Goal: Information Seeking & Learning: Learn about a topic

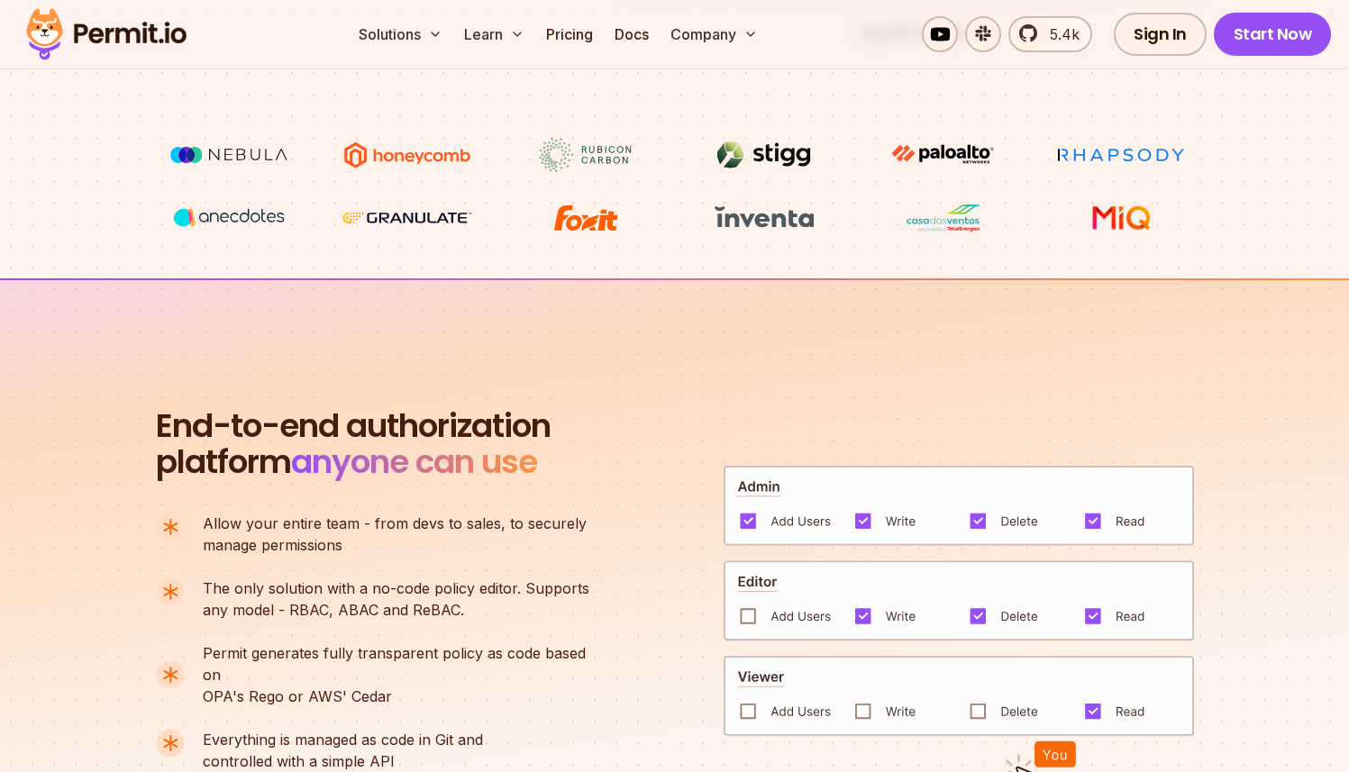
scroll to position [960, 0]
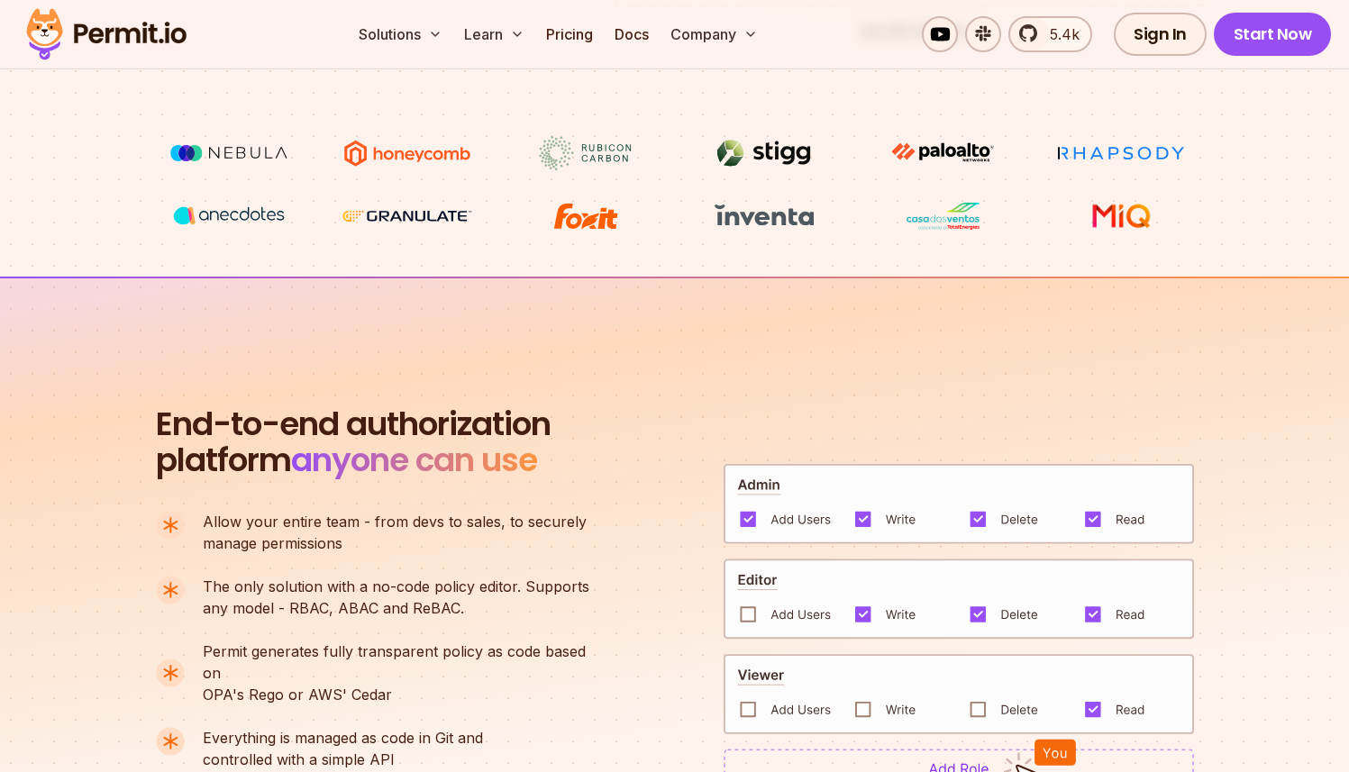
click at [401, 159] on img at bounding box center [407, 153] width 135 height 34
click at [406, 156] on img at bounding box center [407, 153] width 135 height 34
click at [389, 157] on img at bounding box center [407, 153] width 135 height 34
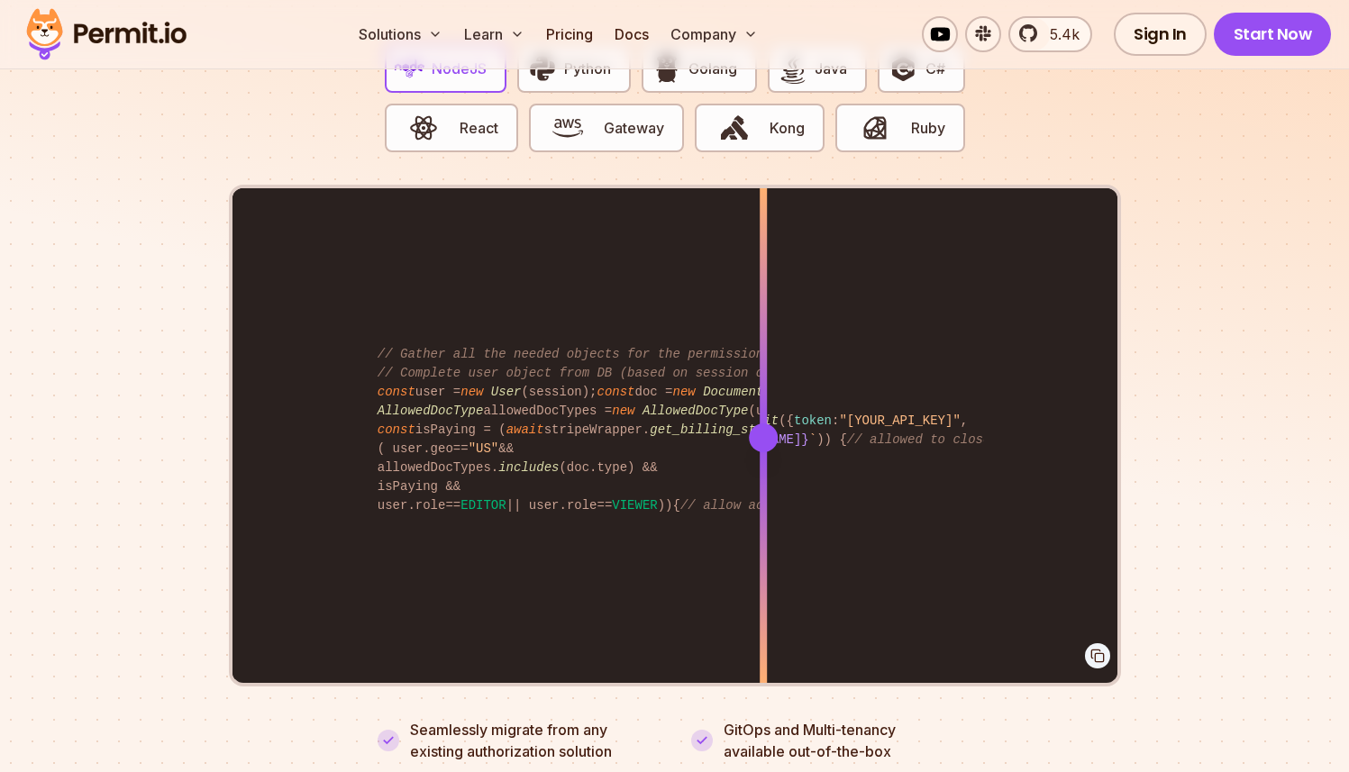
scroll to position [3619, 0]
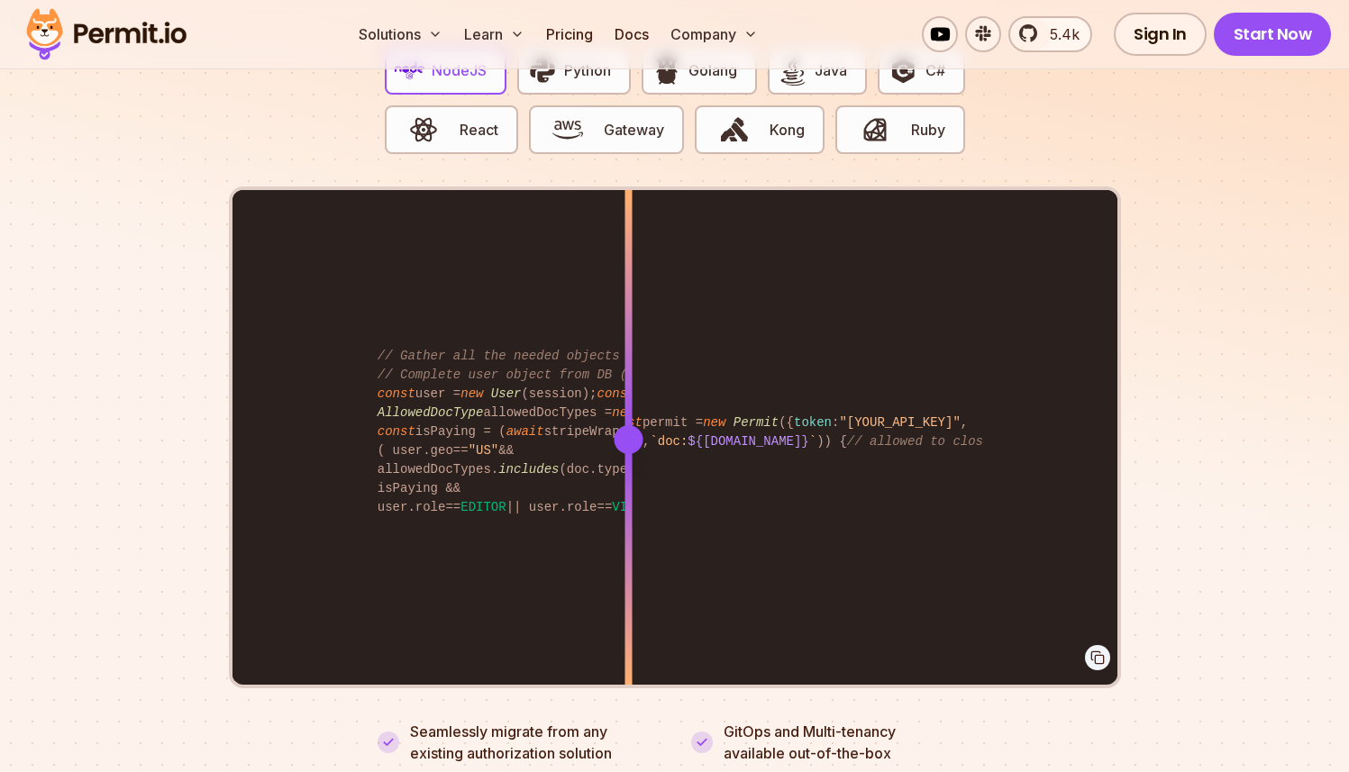
drag, startPoint x: 544, startPoint y: 386, endPoint x: 645, endPoint y: 397, distance: 101.5
click at [628, 402] on div "import { Permit } from "permitio" ; const permit = new Permit ({ token : "[YOUR…" at bounding box center [675, 439] width 885 height 498
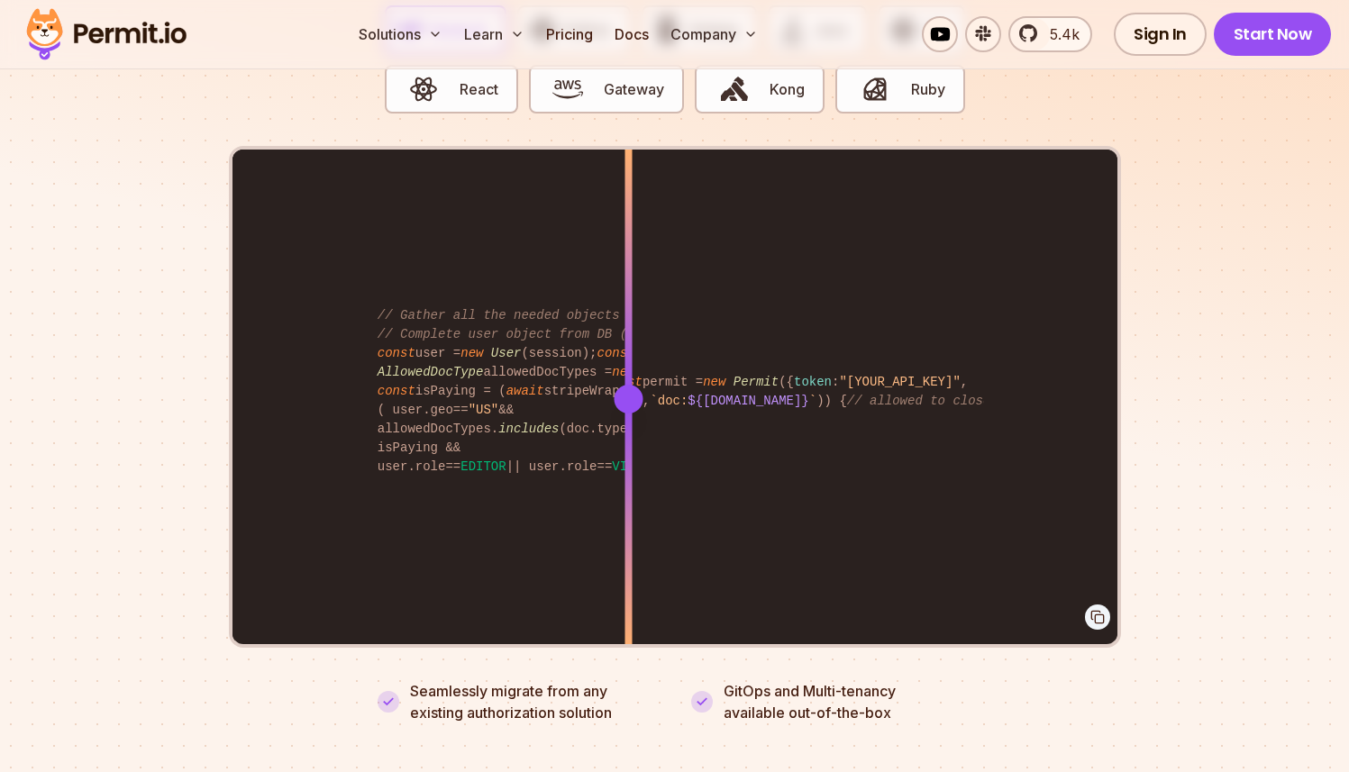
scroll to position [3653, 0]
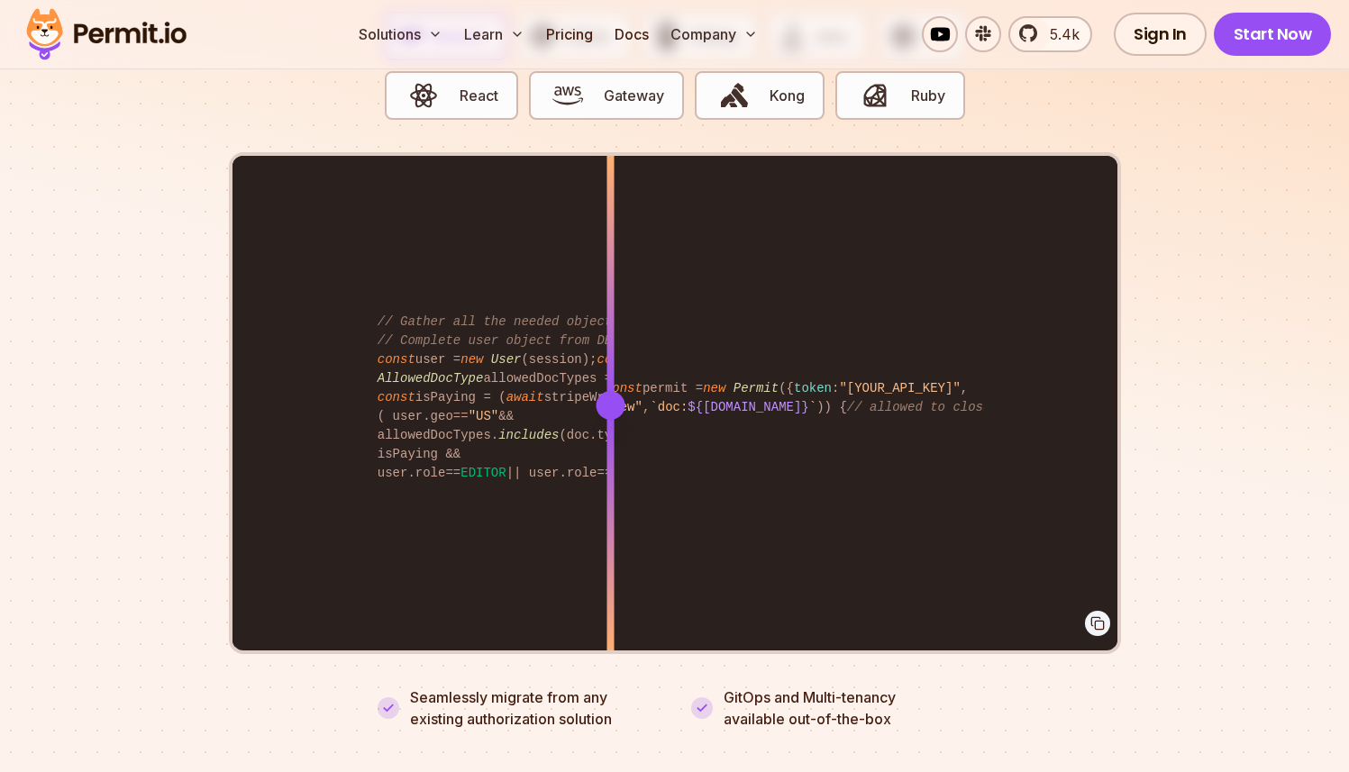
drag, startPoint x: 626, startPoint y: 385, endPoint x: 610, endPoint y: 399, distance: 21.7
click at [610, 399] on div at bounding box center [610, 405] width 7 height 498
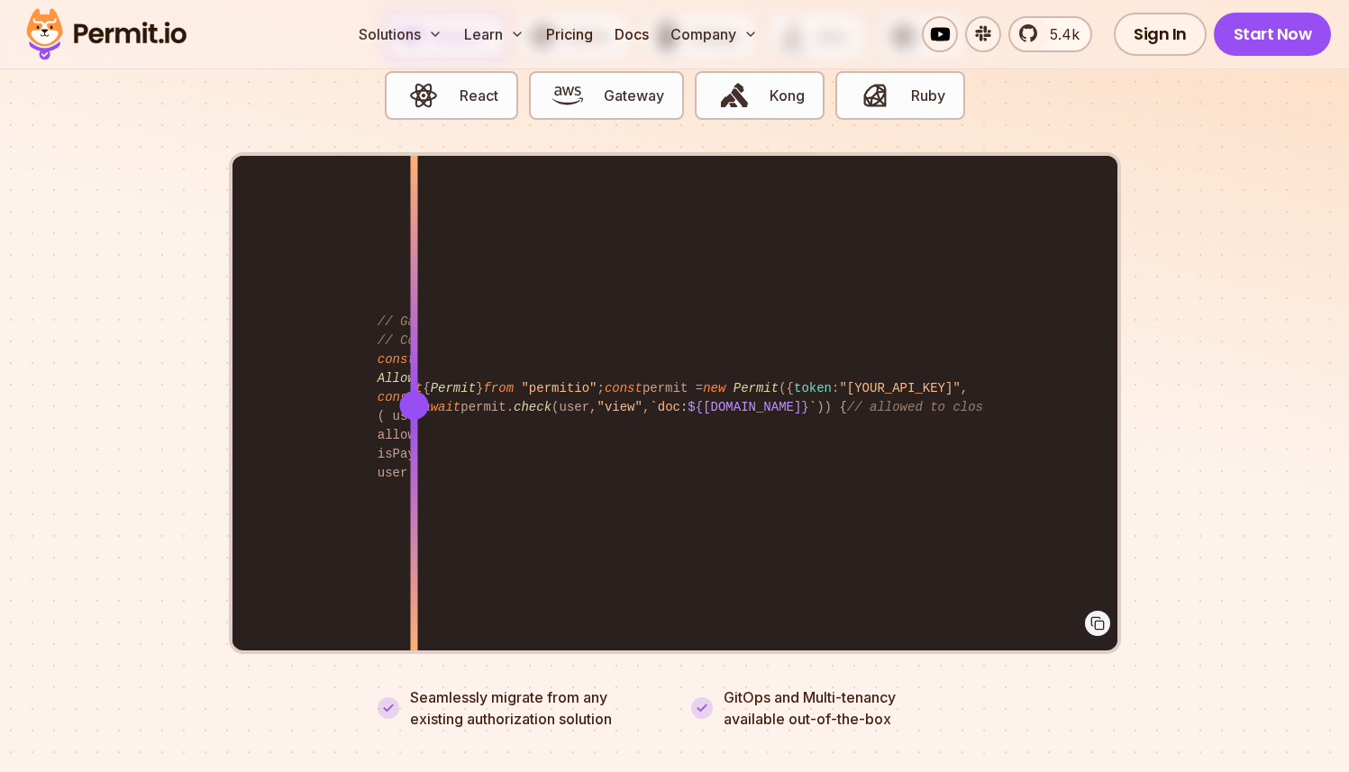
drag, startPoint x: 613, startPoint y: 392, endPoint x: 414, endPoint y: 396, distance: 199.2
click at [414, 396] on div at bounding box center [413, 405] width 29 height 29
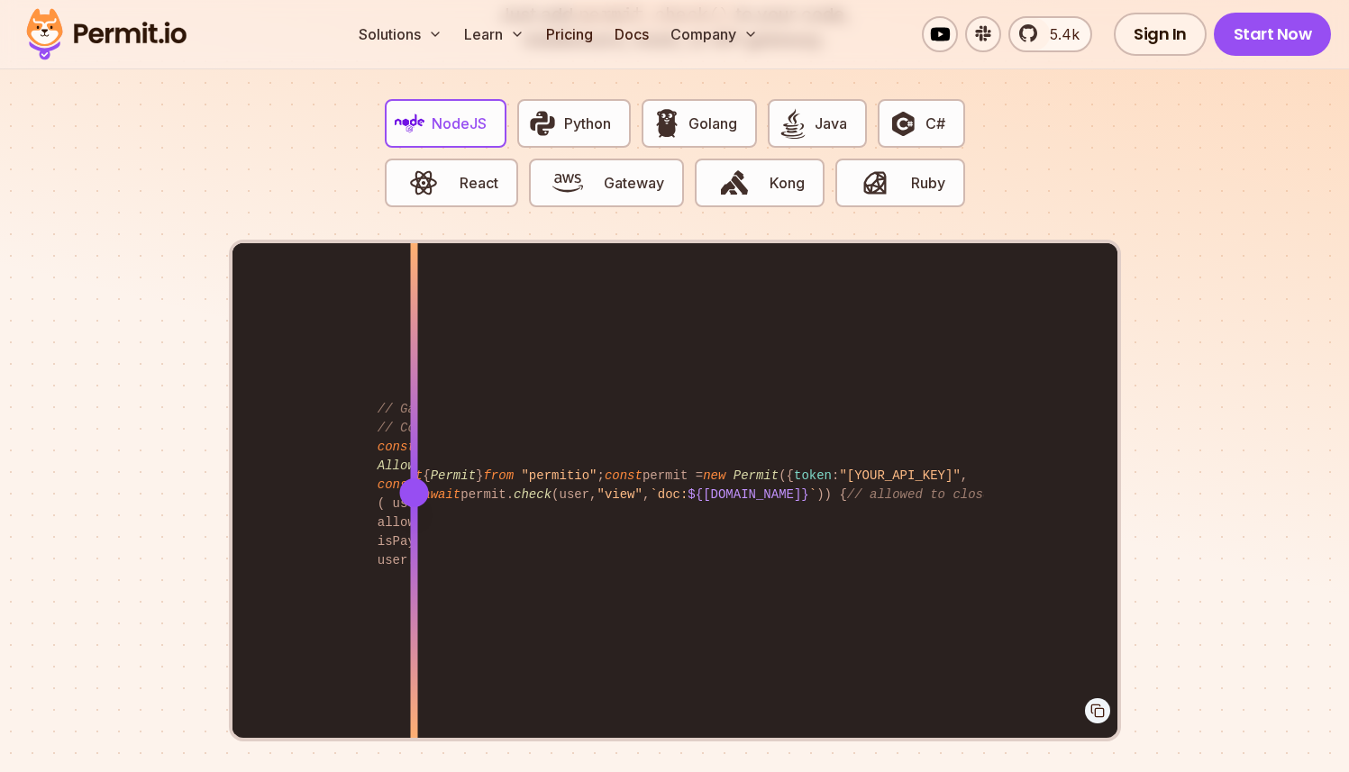
scroll to position [3590, 0]
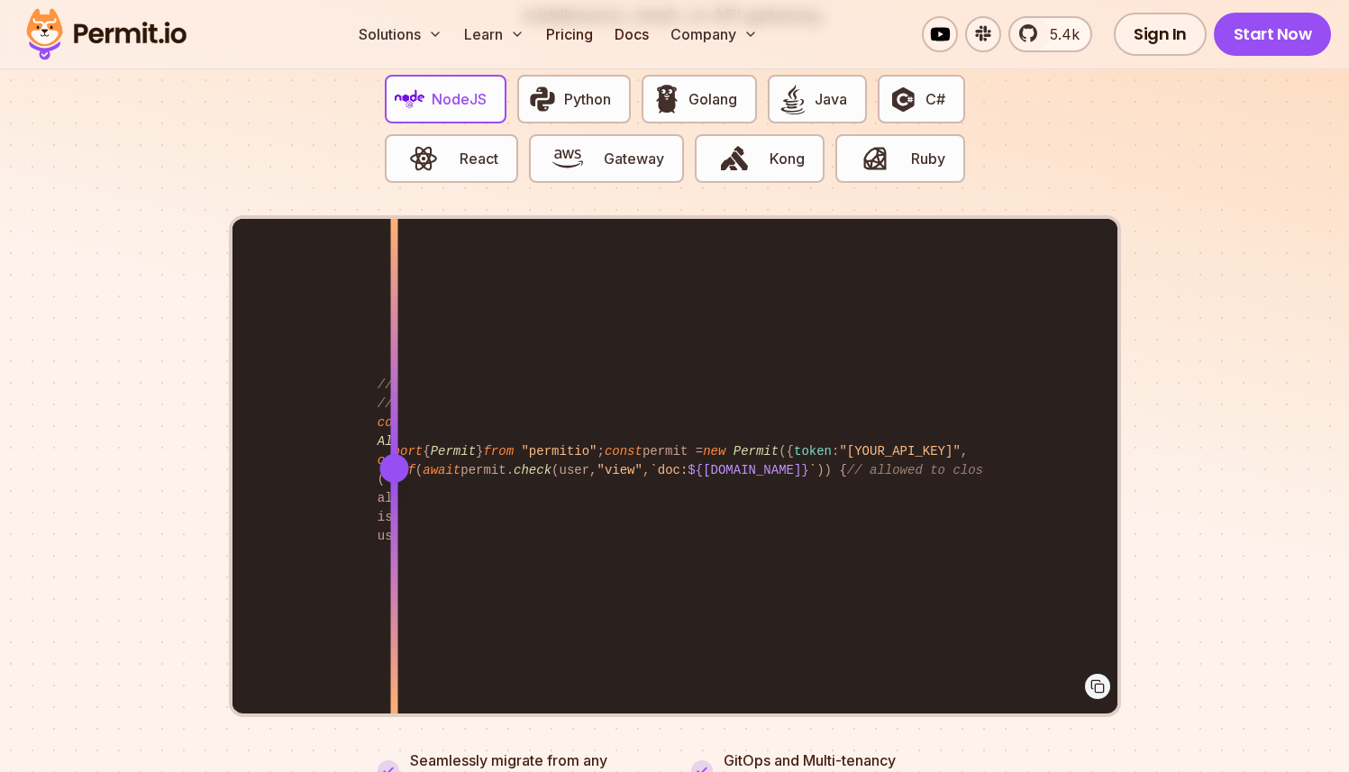
drag, startPoint x: 414, startPoint y: 441, endPoint x: 429, endPoint y: 456, distance: 21.7
click at [408, 456] on div at bounding box center [393, 468] width 29 height 29
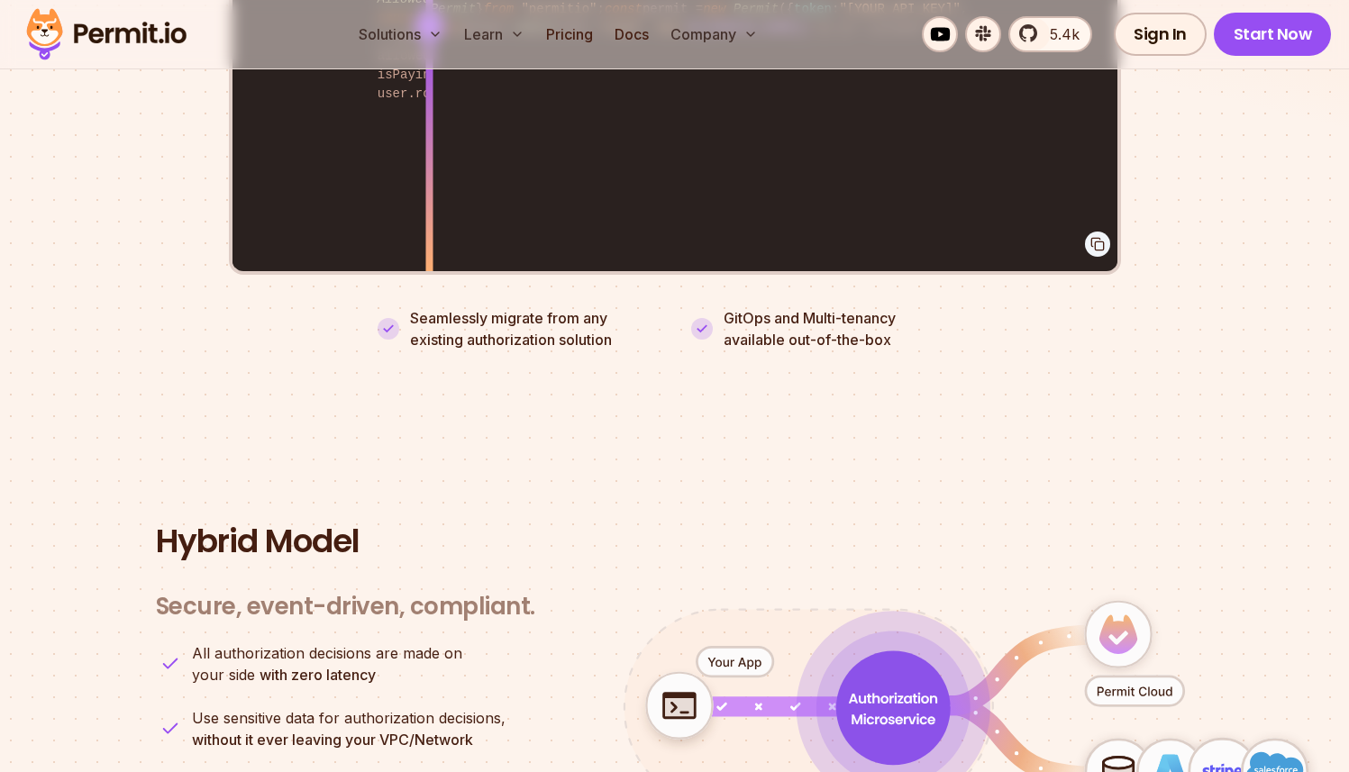
scroll to position [3964, 0]
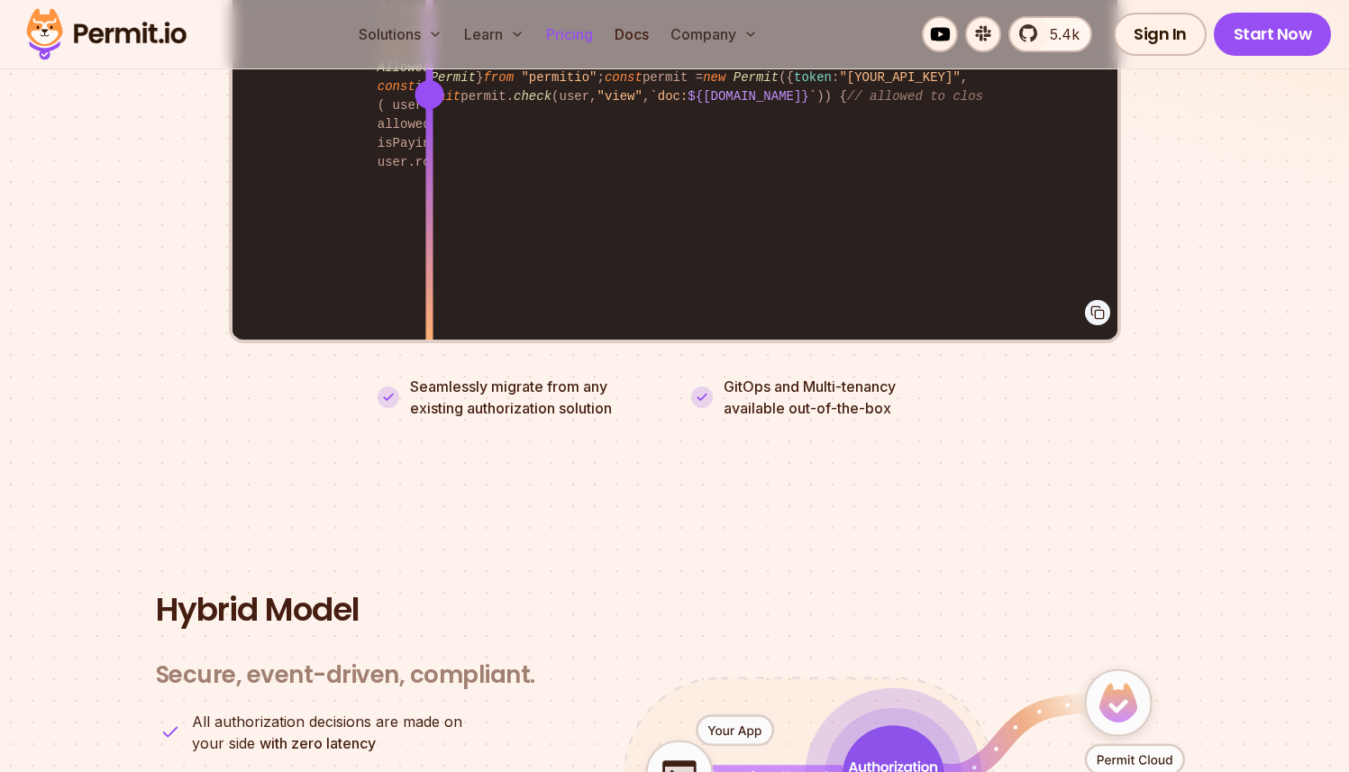
click at [579, 40] on link "Pricing" at bounding box center [569, 34] width 61 height 36
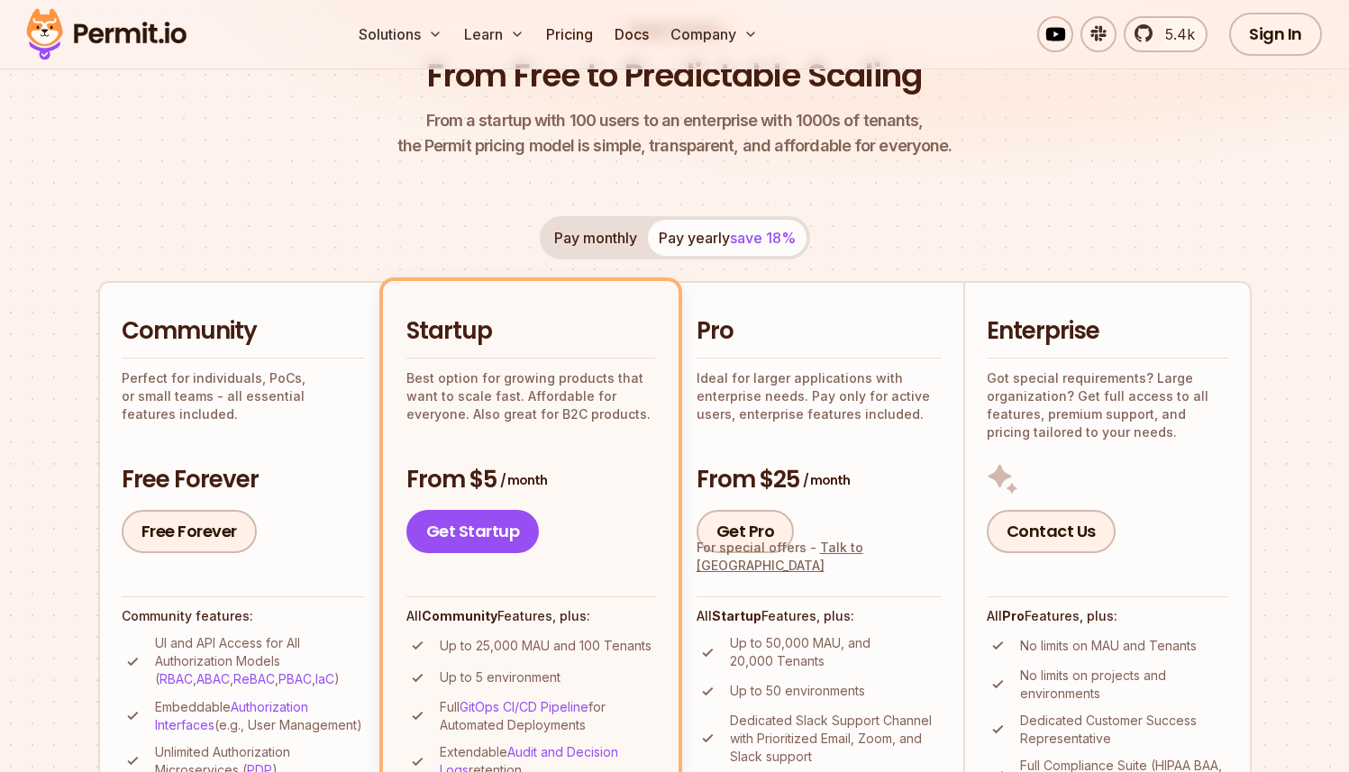
scroll to position [364, 0]
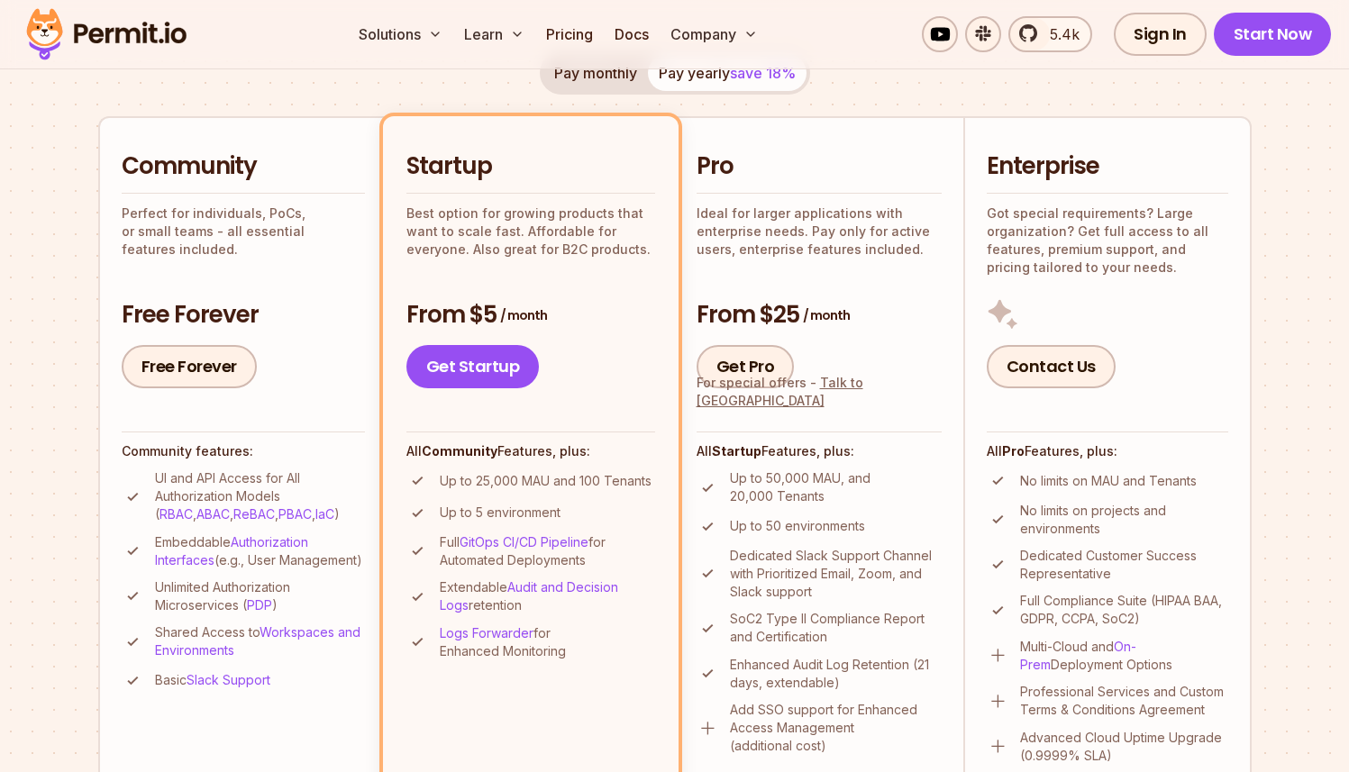
click at [873, 507] on ul "Up to 50,000 MAU, and 20,000 Tenants Up to 50 environments Dedicated Slack Supp…" at bounding box center [819, 613] width 245 height 286
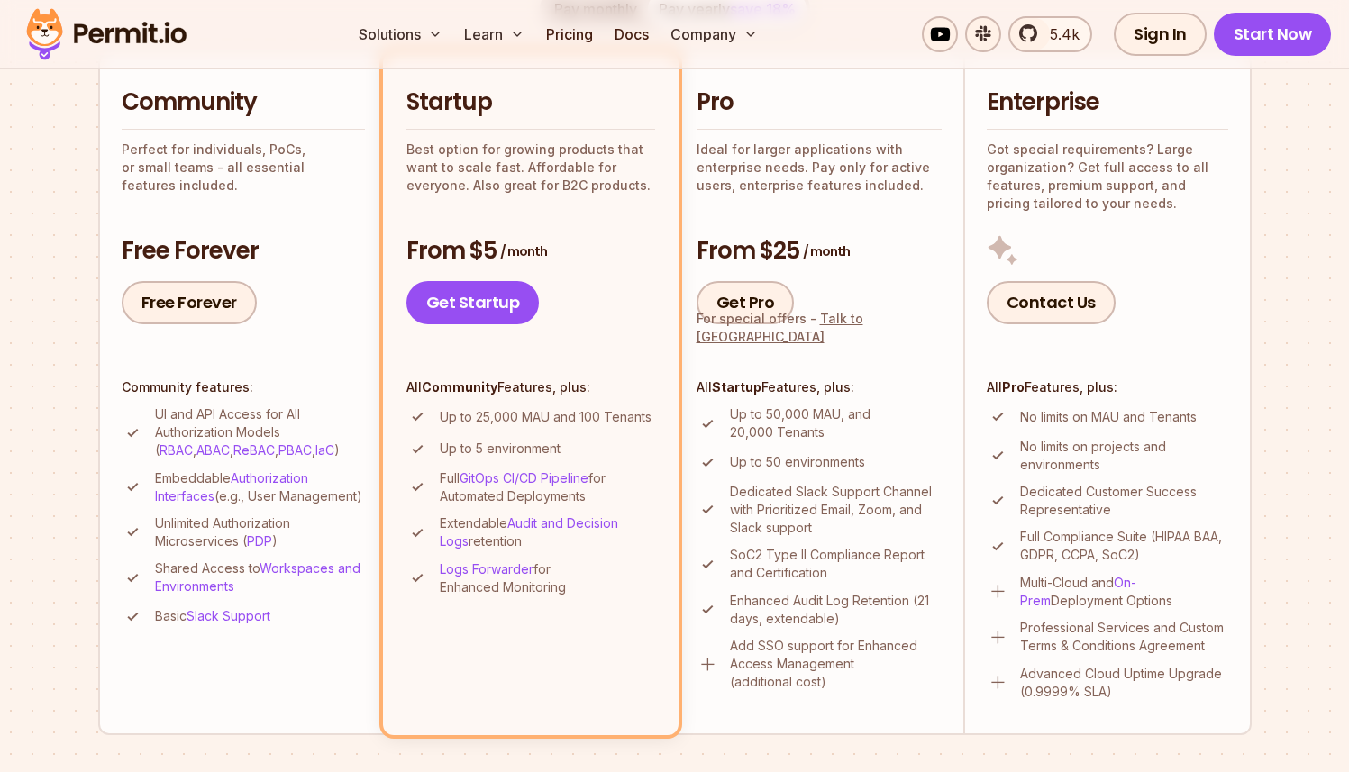
scroll to position [427, 0]
drag, startPoint x: 214, startPoint y: 444, endPoint x: 209, endPoint y: 460, distance: 16.0
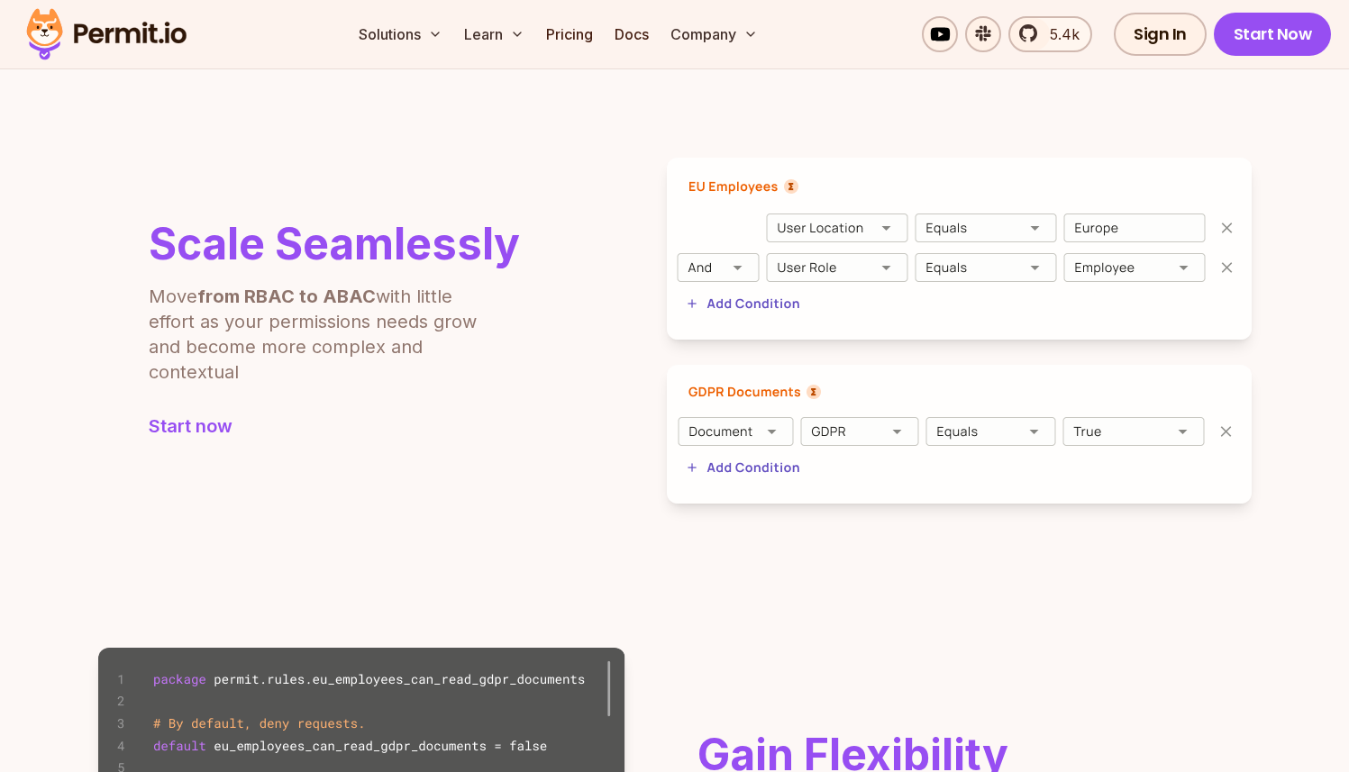
scroll to position [644, 0]
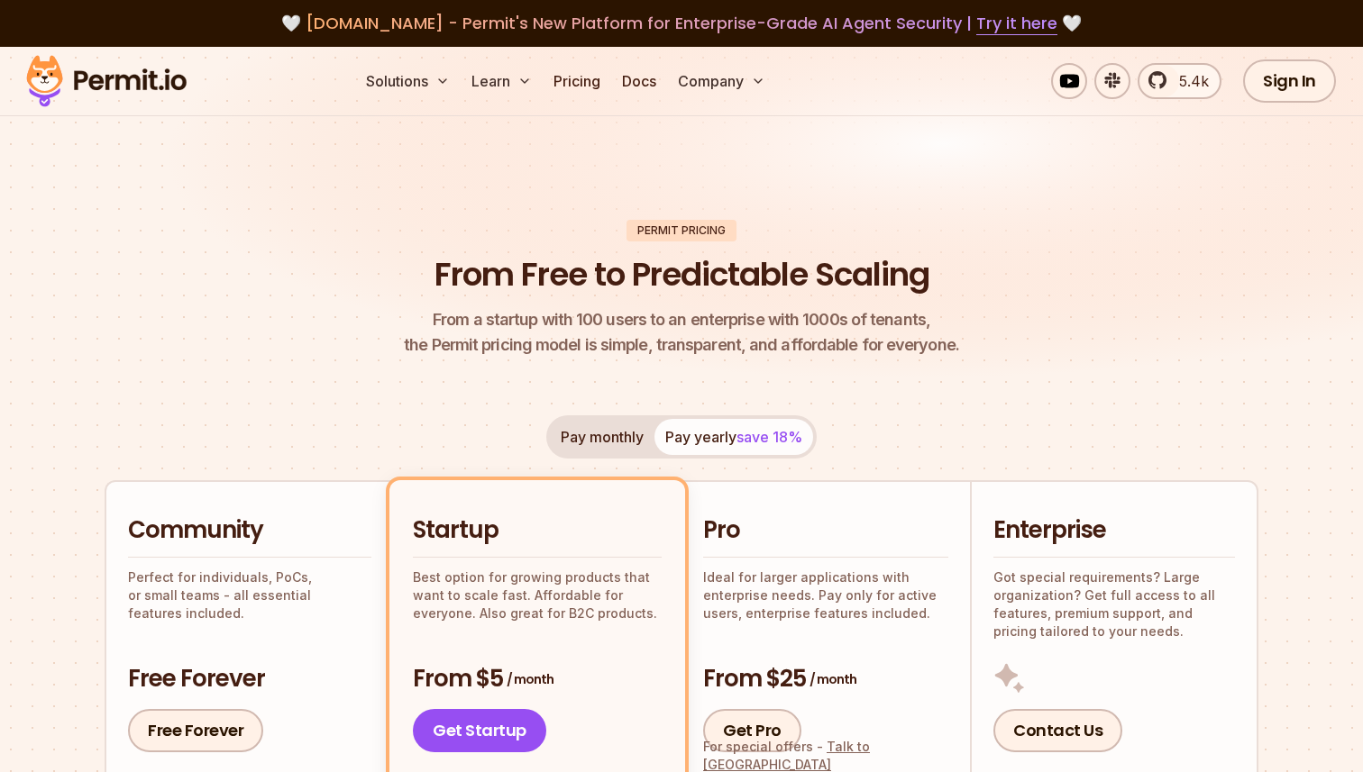
drag, startPoint x: 225, startPoint y: 87, endPoint x: 84, endPoint y: 78, distance: 141.7
click at [84, 78] on div "Solutions Learn Pricing Docs Company 5.4k Sign In Start Now" at bounding box center [681, 81] width 1363 height 69
click at [251, 191] on img at bounding box center [681, 228] width 1363 height 363
drag, startPoint x: 429, startPoint y: 305, endPoint x: 443, endPoint y: 204, distance: 102.0
click at [429, 303] on header "Permit Pricing From Free to Predictable Scaling From a startup with 100 users t…" at bounding box center [682, 289] width 1154 height 139
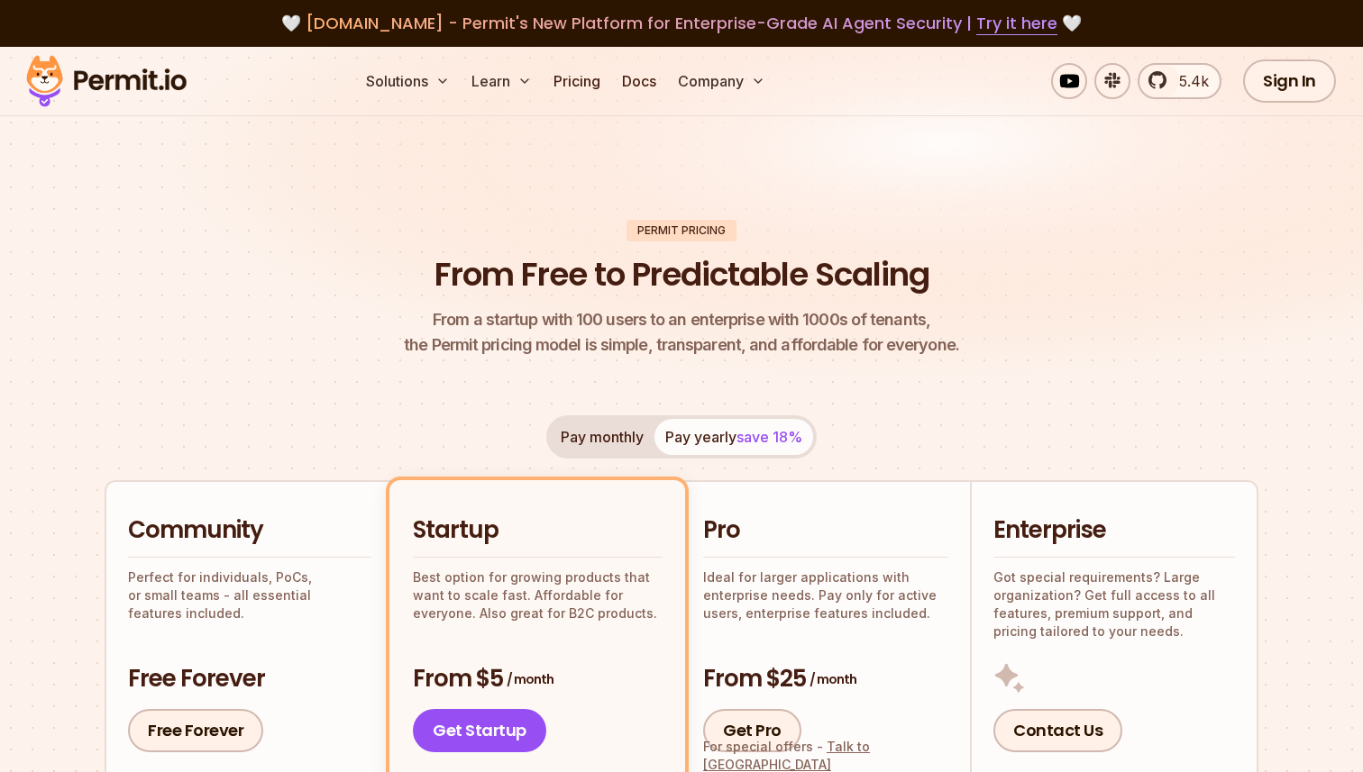
click at [142, 85] on img at bounding box center [106, 80] width 177 height 61
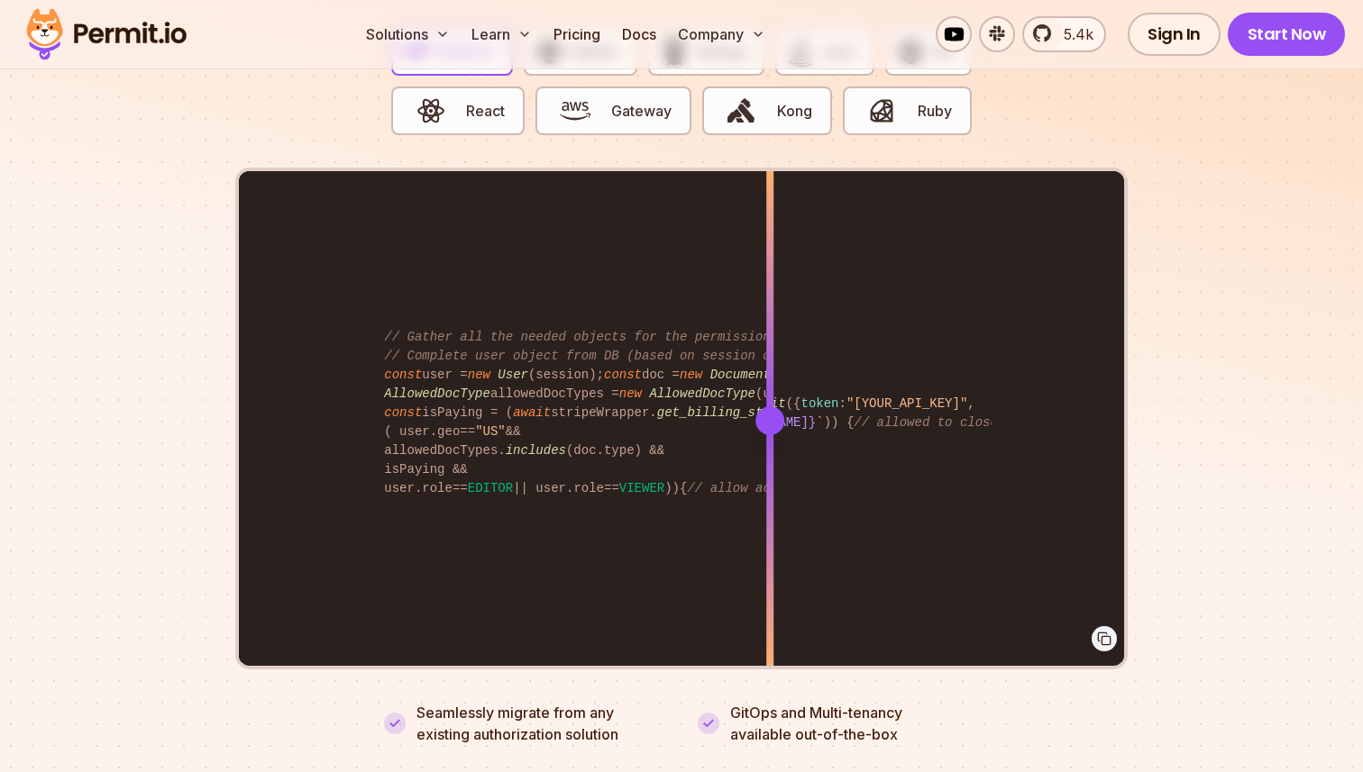
scroll to position [3668, 0]
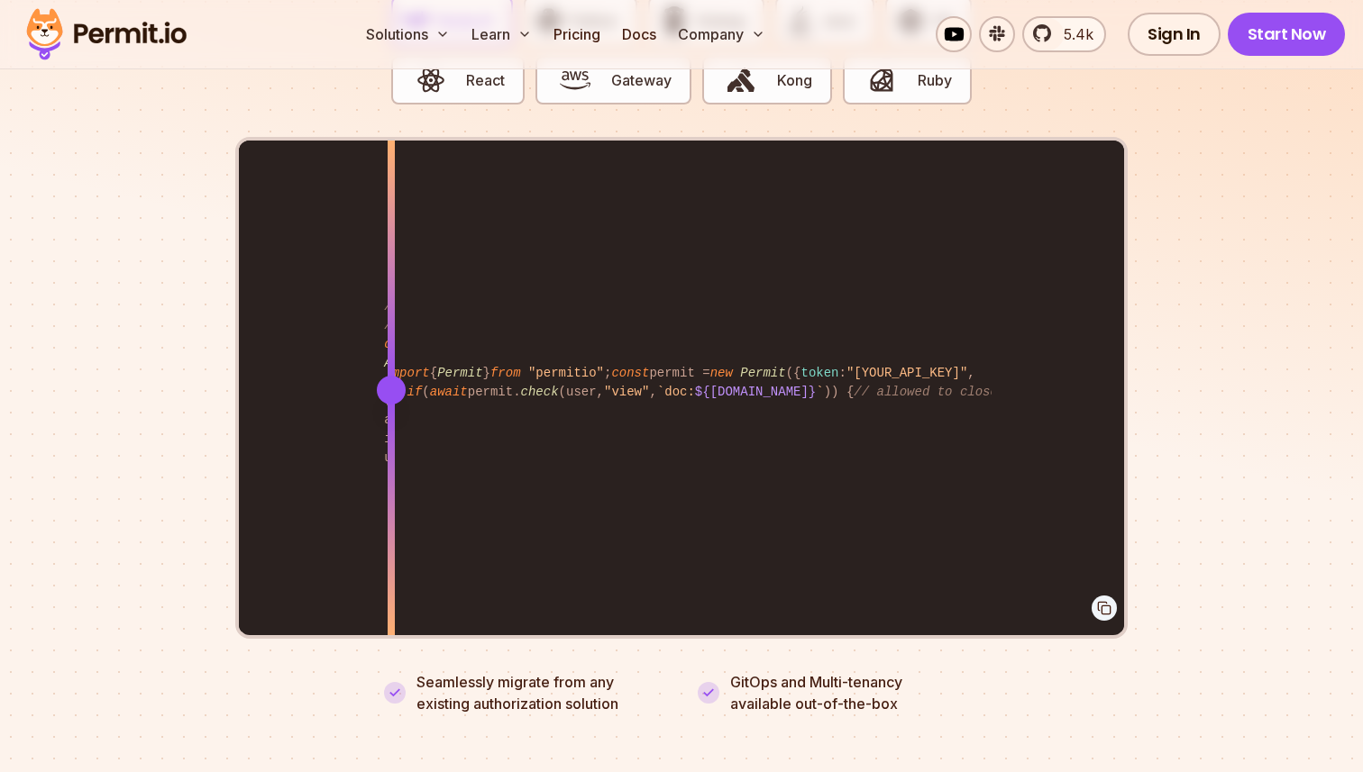
drag, startPoint x: 763, startPoint y: 363, endPoint x: 391, endPoint y: 297, distance: 378.2
click at [391, 297] on div at bounding box center [391, 390] width 7 height 498
click at [582, 33] on link "Pricing" at bounding box center [576, 34] width 61 height 36
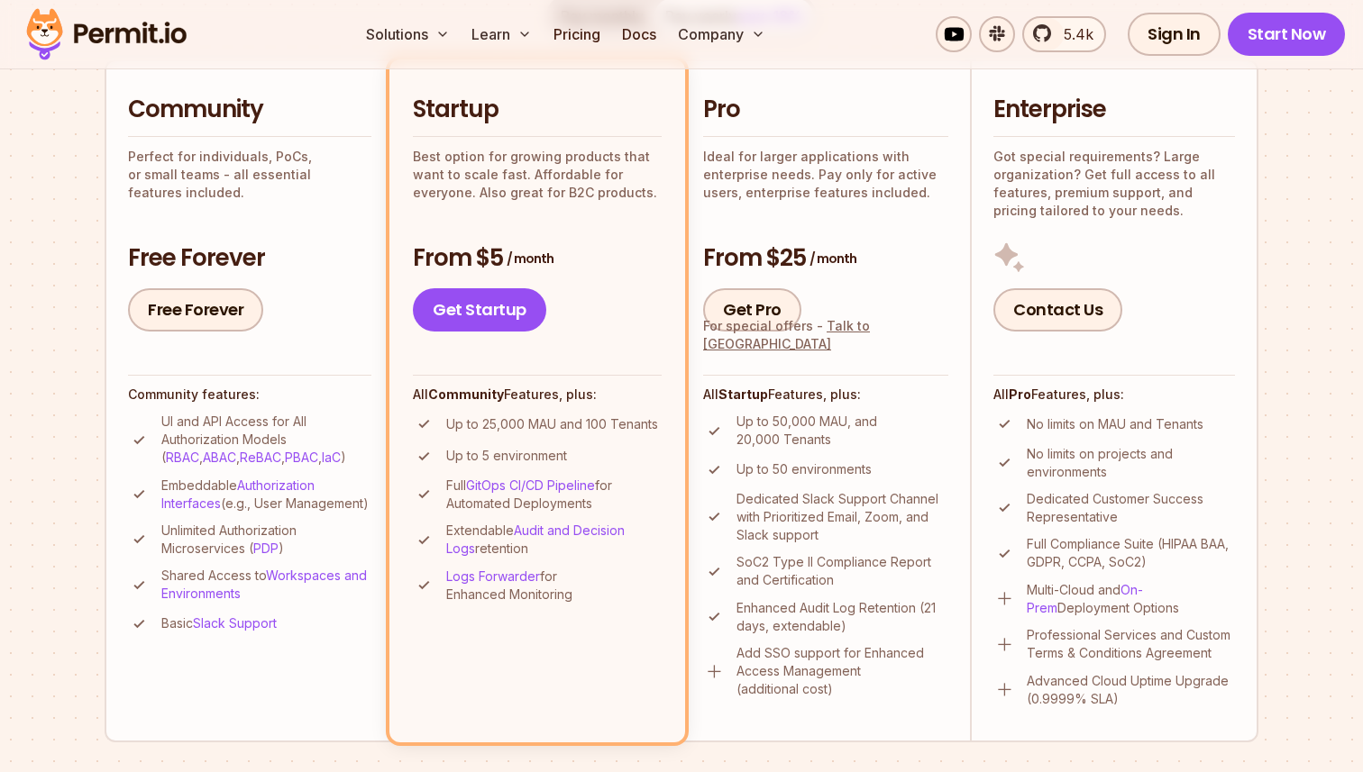
scroll to position [434, 0]
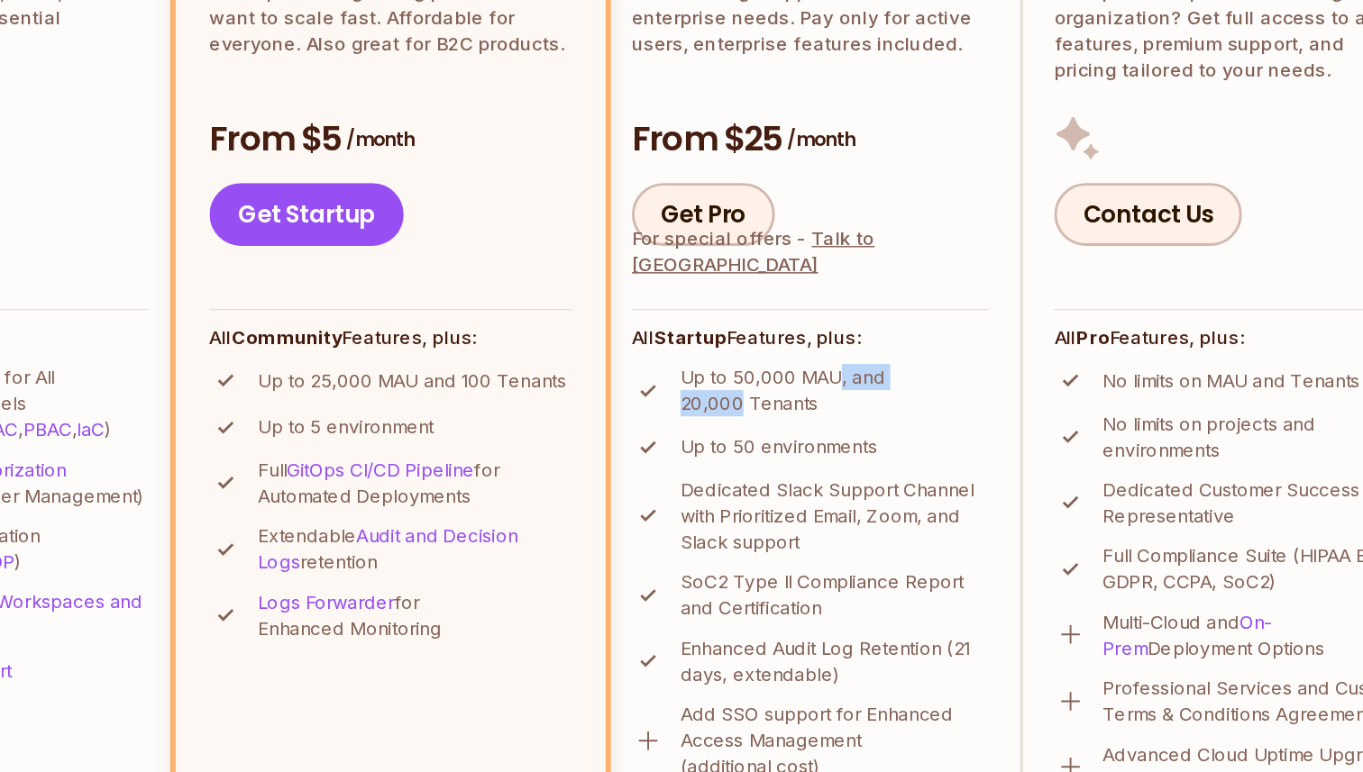
drag, startPoint x: 775, startPoint y: 418, endPoint x: 845, endPoint y: 418, distance: 69.4
click at [845, 418] on p "Up to 50,000 MAU, and 20,000 Tenants" at bounding box center [842, 418] width 212 height 36
click at [845, 423] on p "Up to 50,000 MAU, and 20,000 Tenants" at bounding box center [842, 418] width 212 height 36
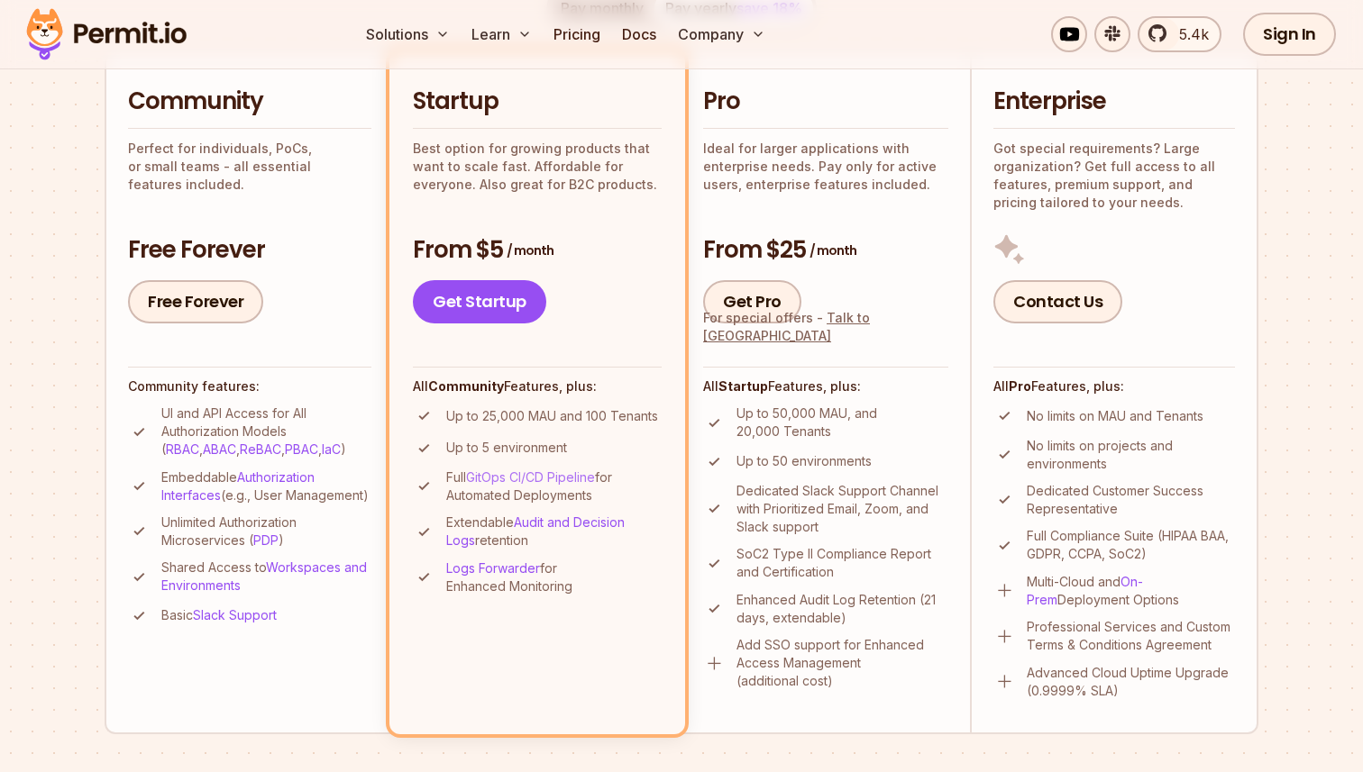
scroll to position [0, 0]
